Goal: Check status: Check status

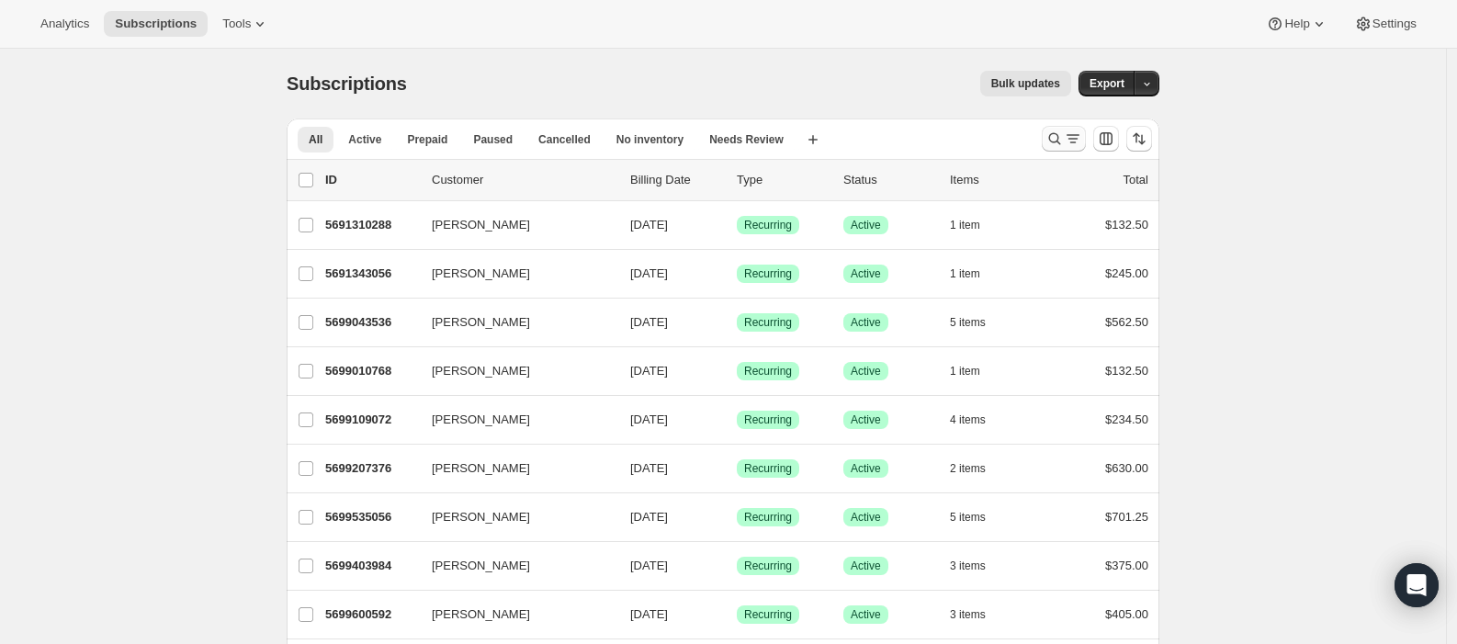
click at [1057, 132] on icon "Search and filter results" at bounding box center [1055, 139] width 18 height 18
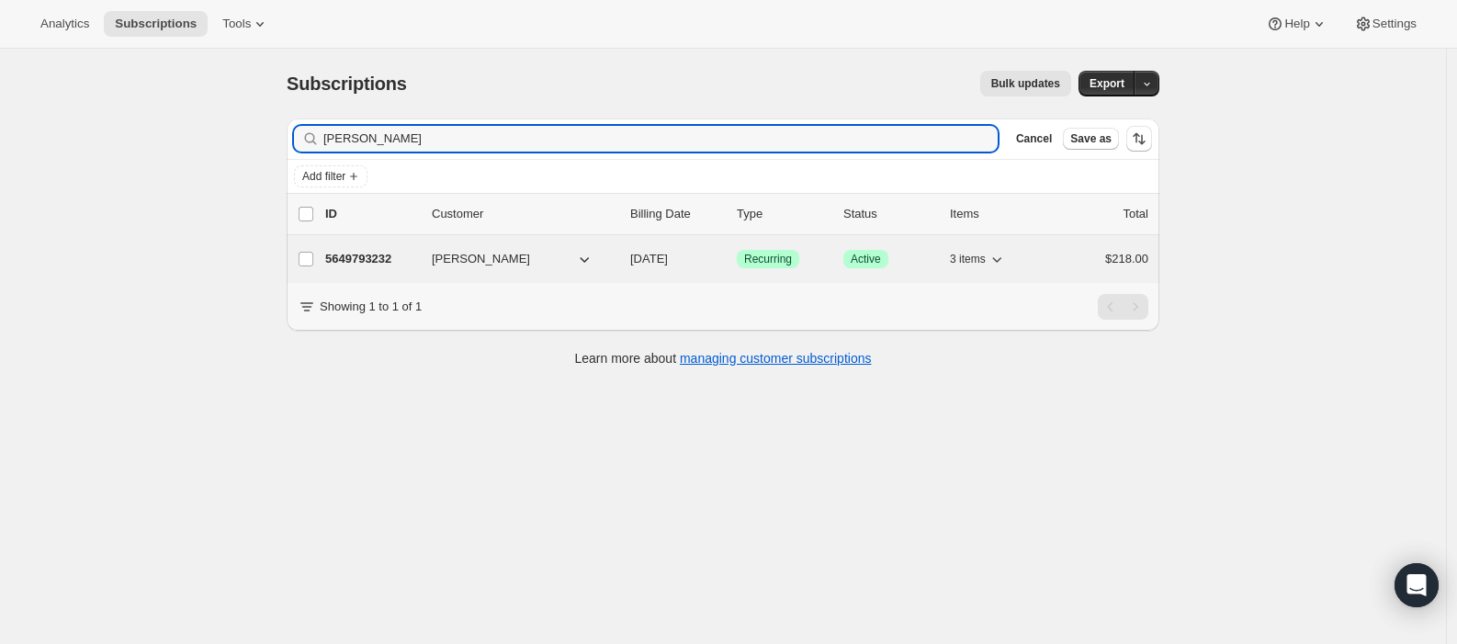
type input "[PERSON_NAME]"
click at [965, 259] on span "3 items" at bounding box center [968, 259] width 36 height 15
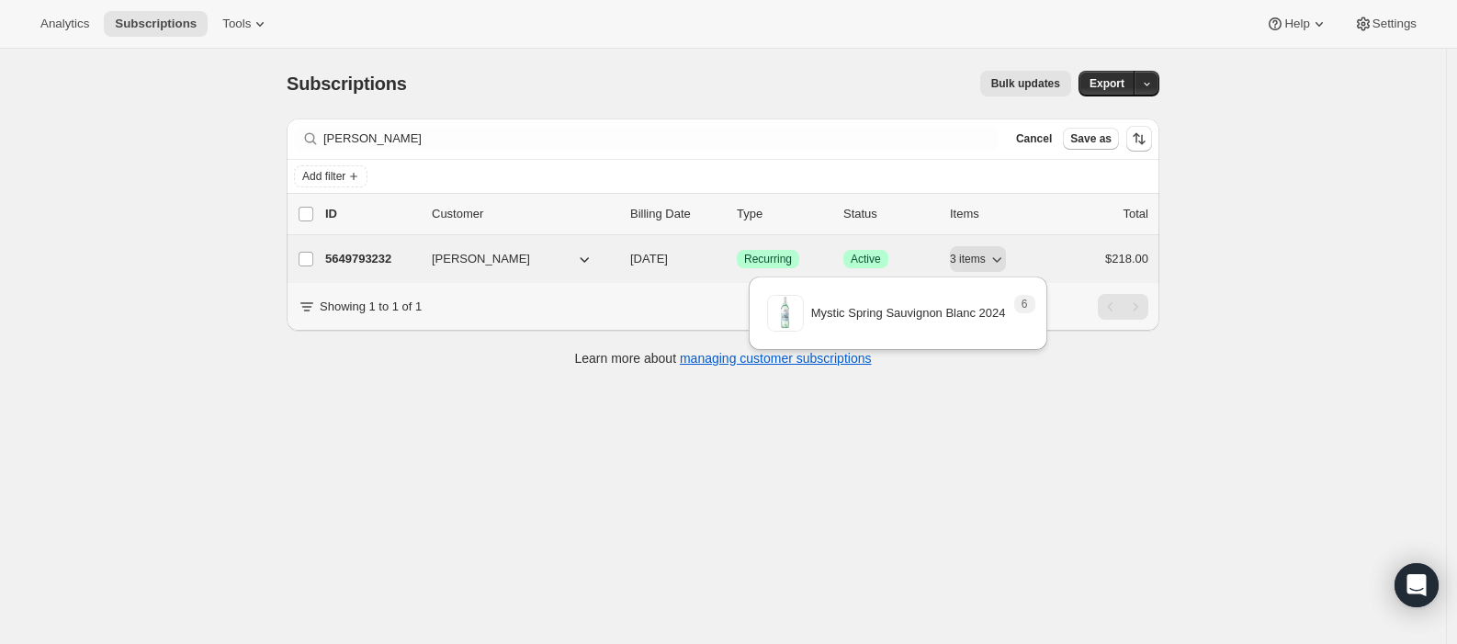
click at [668, 256] on span "[DATE]" at bounding box center [649, 259] width 38 height 14
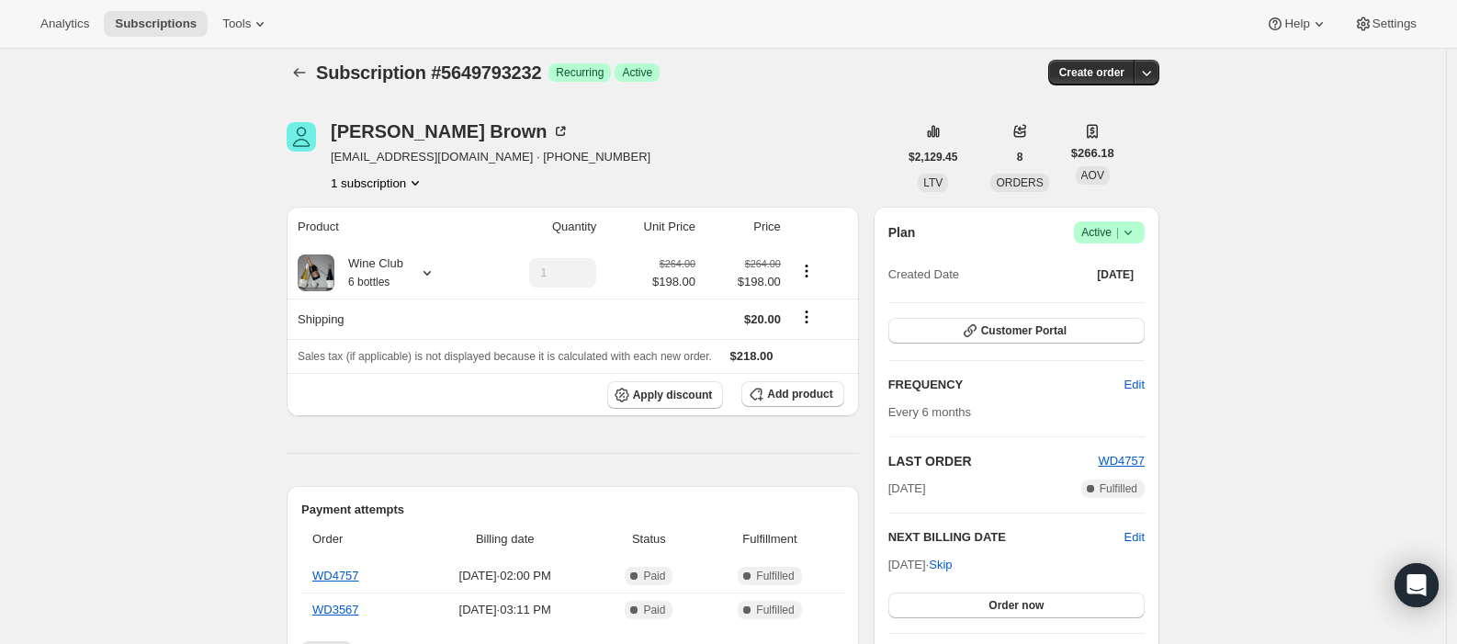
scroll to position [22, 0]
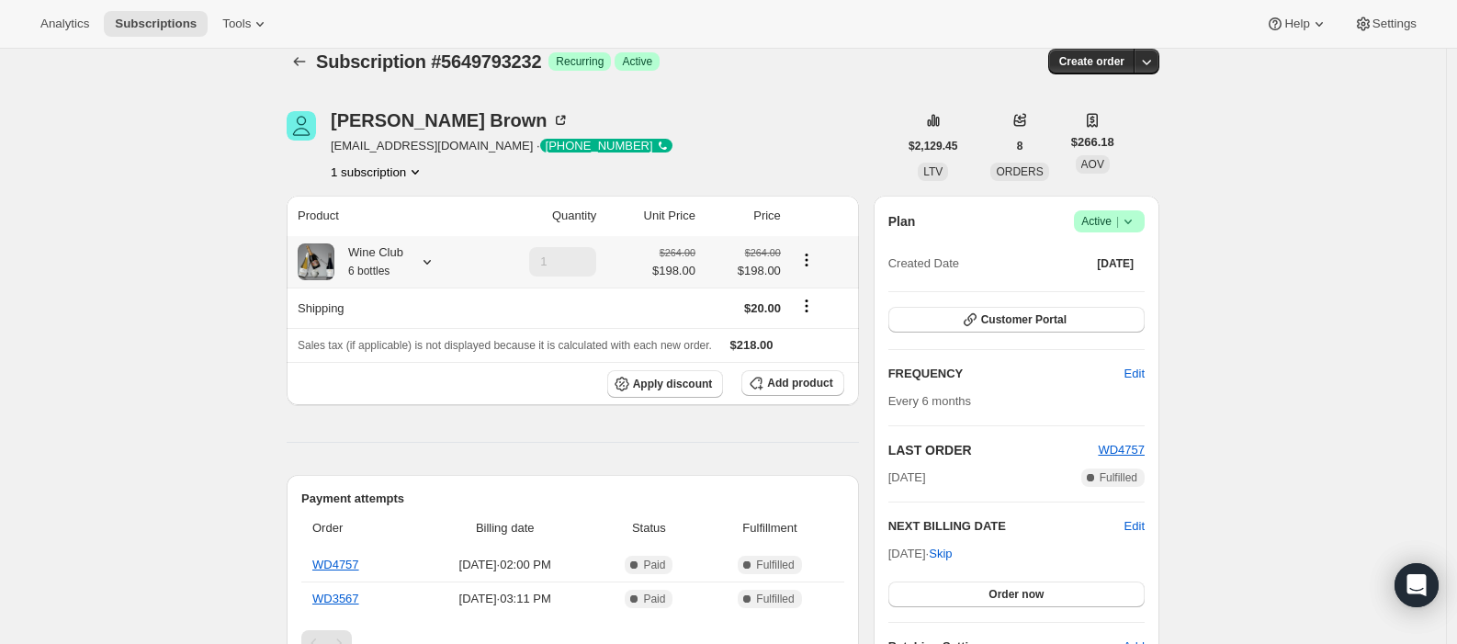
click at [436, 269] on icon at bounding box center [427, 262] width 18 height 18
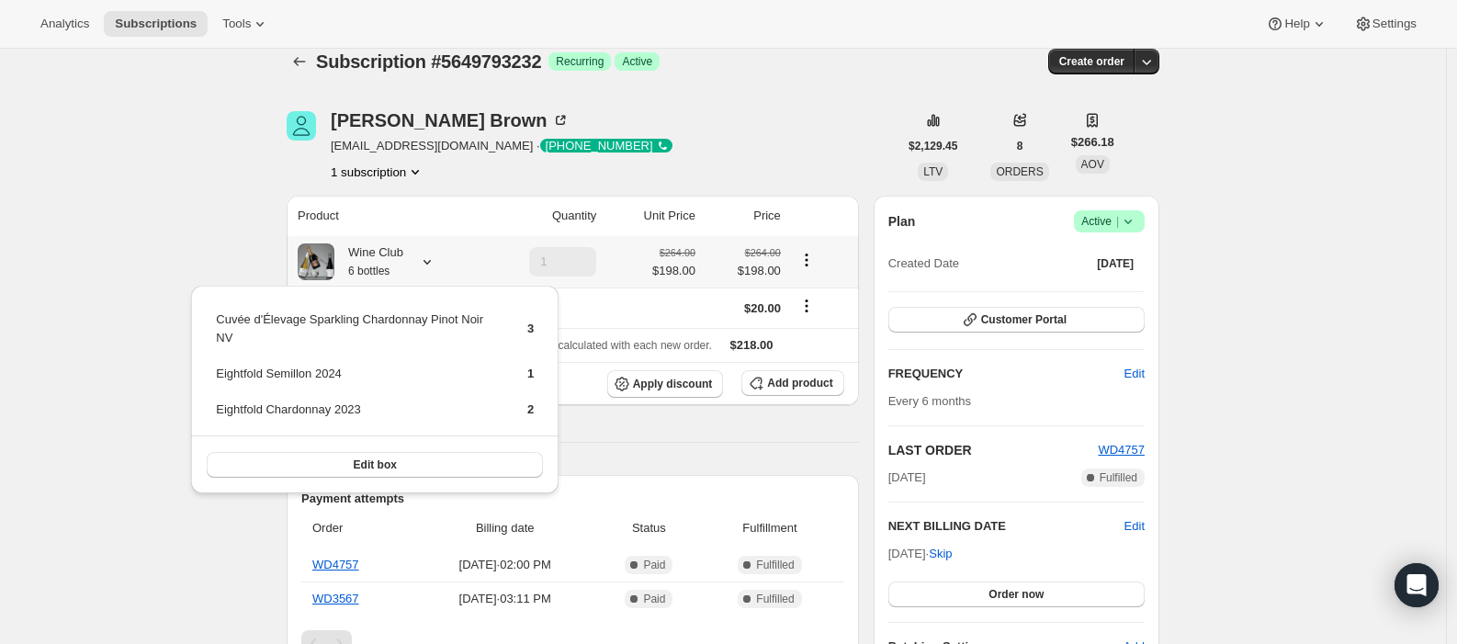
click at [425, 263] on icon at bounding box center [427, 262] width 18 height 18
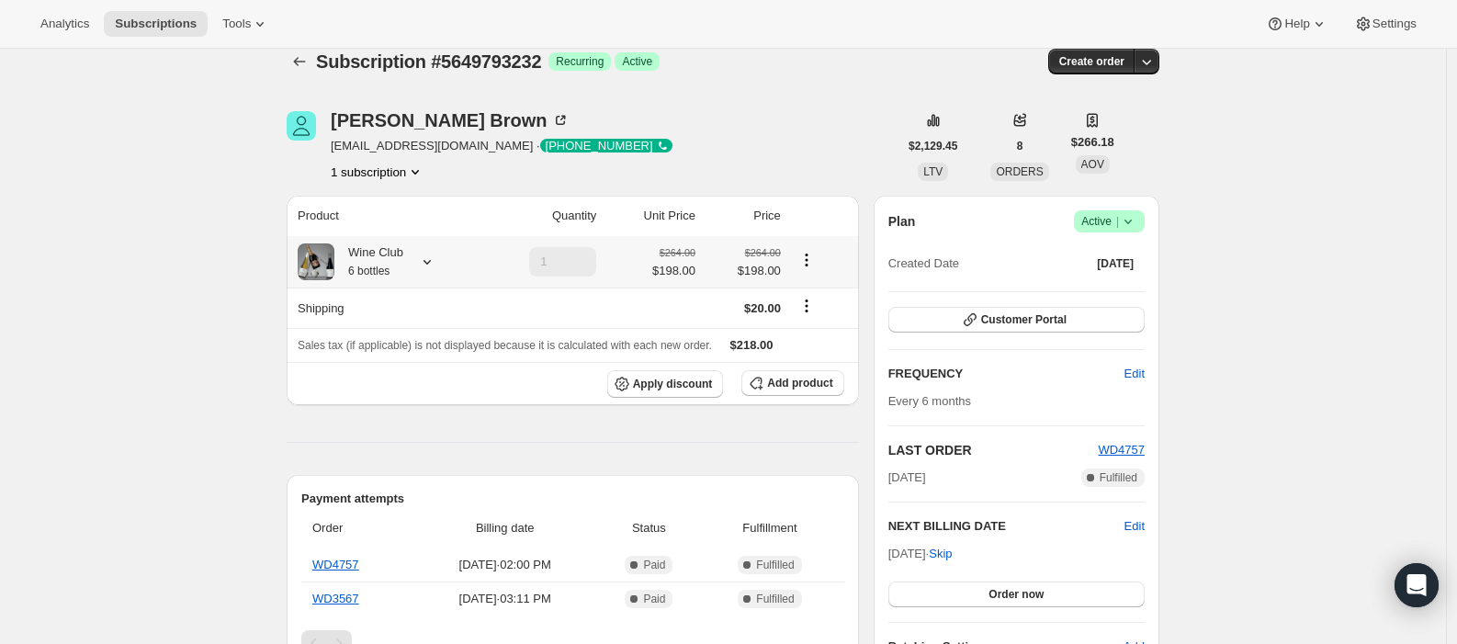
click at [430, 262] on icon at bounding box center [427, 262] width 18 height 18
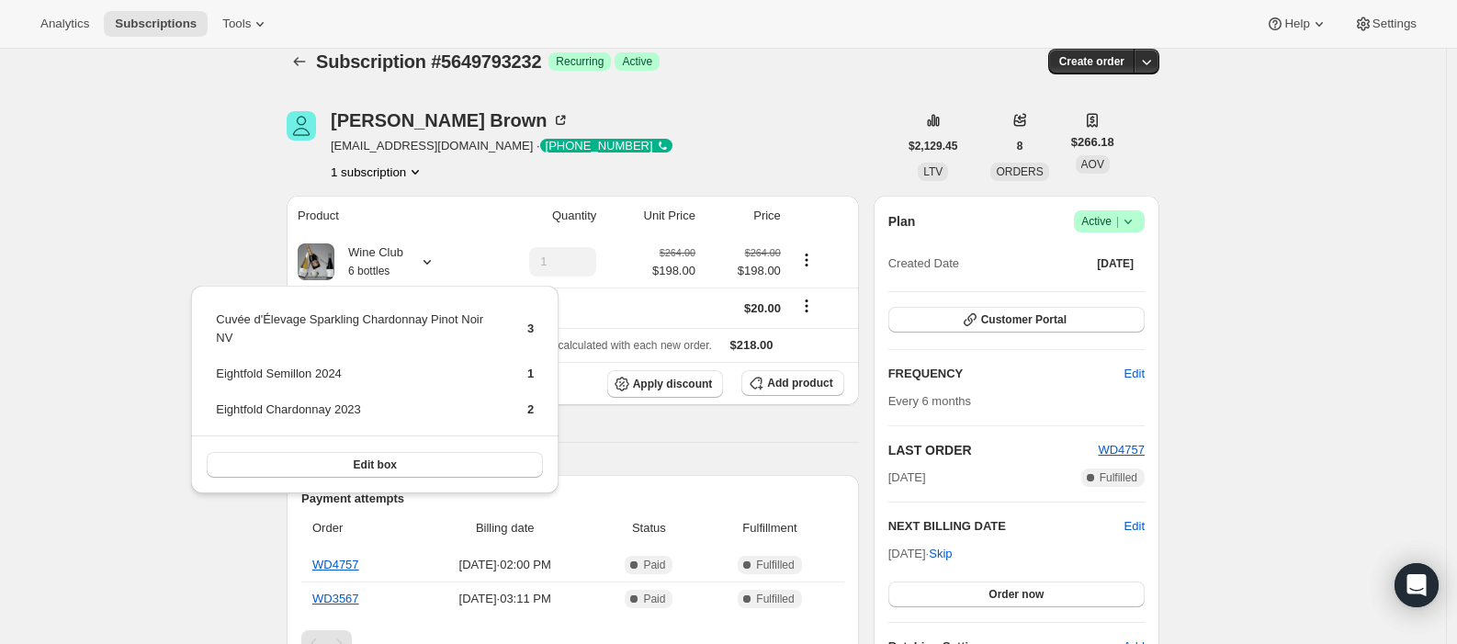
drag, startPoint x: 219, startPoint y: 256, endPoint x: 356, endPoint y: 176, distance: 159.3
